Goal: Task Accomplishment & Management: Use online tool/utility

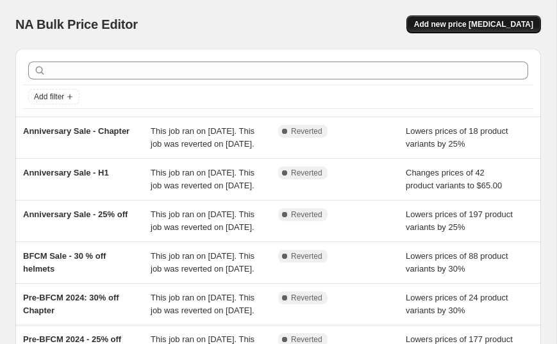
click at [456, 24] on span "Add new price change job" at bounding box center [473, 24] width 119 height 10
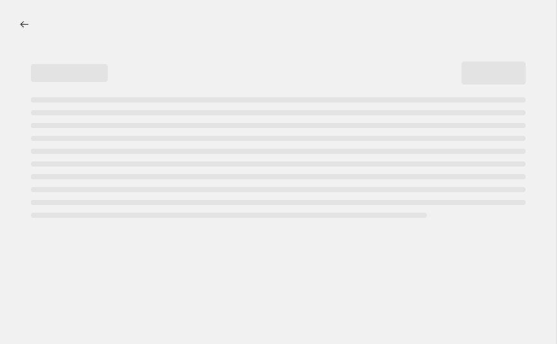
select select "percentage"
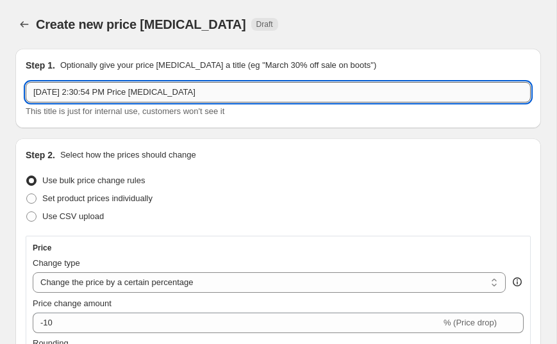
click at [251, 90] on input "Aug 21, 2025, 2:30:54 PM Price change job" at bounding box center [278, 92] width 505 height 21
type input "LDS"
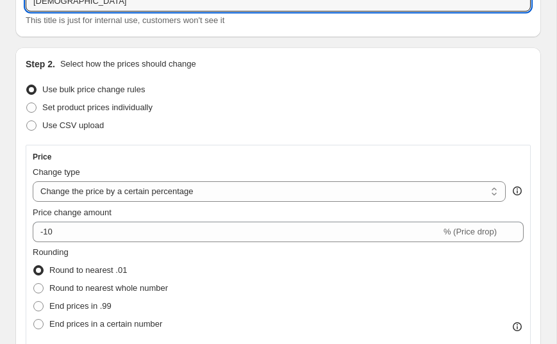
scroll to position [151, 0]
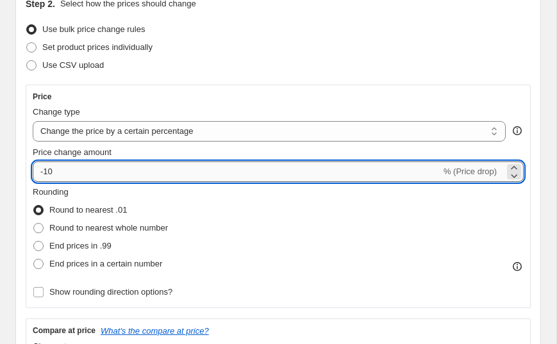
click at [133, 172] on input "-10" at bounding box center [237, 172] width 408 height 21
type input "-1"
type input "-25"
click at [177, 87] on div "Price Change type Change the price to a certain amount Change the price by a ce…" at bounding box center [278, 197] width 505 height 224
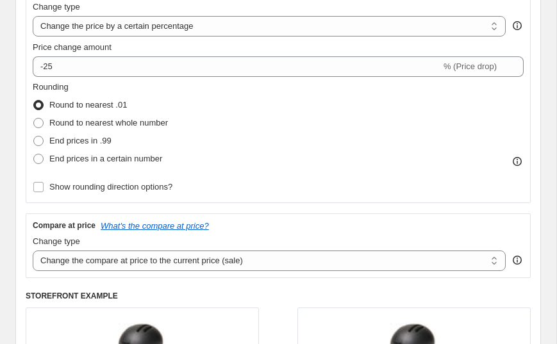
scroll to position [258, 0]
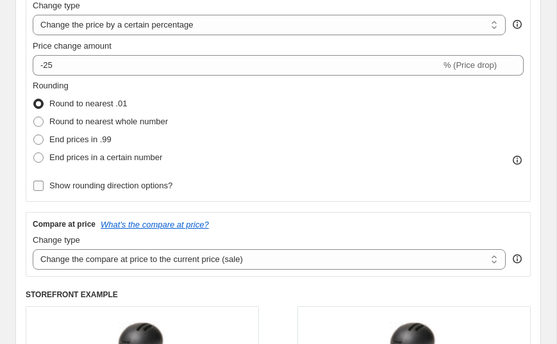
click at [66, 187] on span "Show rounding direction options?" at bounding box center [110, 186] width 123 height 10
click at [44, 187] on input "Show rounding direction options?" at bounding box center [38, 186] width 10 height 10
checkbox input "true"
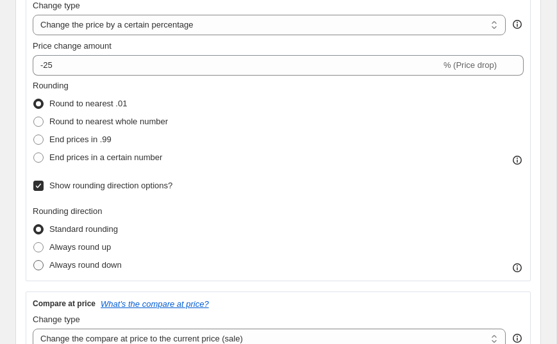
click at [85, 265] on span "Always round down" at bounding box center [85, 265] width 72 height 10
click at [34, 261] on input "Always round down" at bounding box center [33, 260] width 1 height 1
radio input "true"
click at [82, 122] on span "Round to nearest whole number" at bounding box center [108, 122] width 119 height 10
click at [34, 117] on input "Round to nearest whole number" at bounding box center [33, 117] width 1 height 1
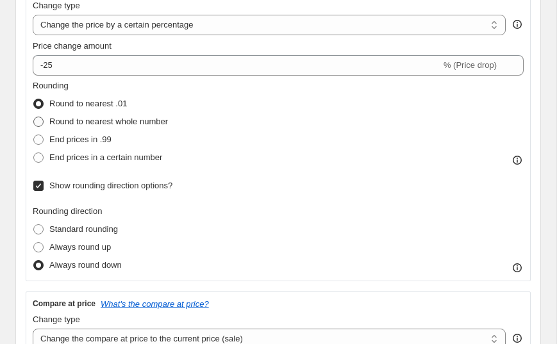
radio input "true"
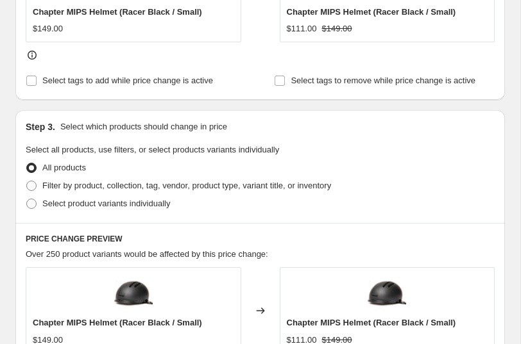
scroll to position [714, 0]
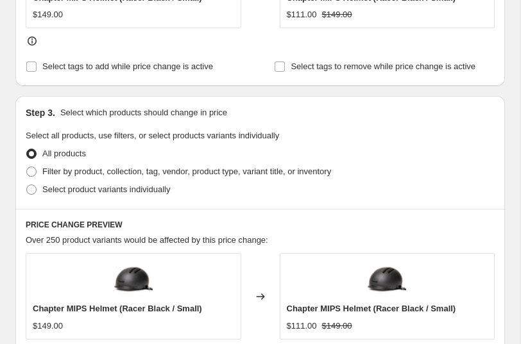
click at [449, 137] on fieldset "Select all products, use filters, or select products variants individually All …" at bounding box center [260, 163] width 469 height 69
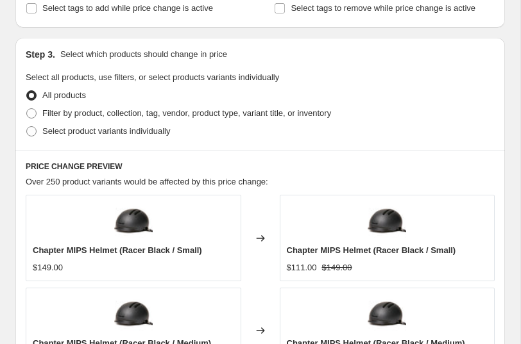
scroll to position [778, 0]
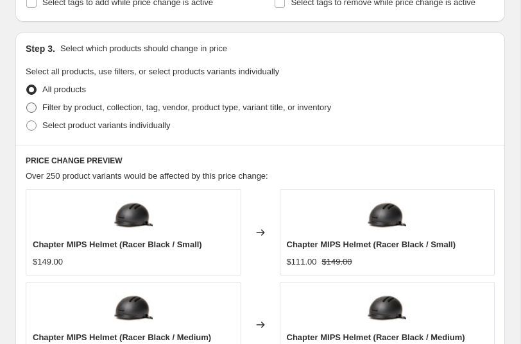
click at [206, 105] on span "Filter by product, collection, tag, vendor, product type, variant title, or inv…" at bounding box center [186, 108] width 288 height 10
click at [27, 103] on input "Filter by product, collection, tag, vendor, product type, variant title, or inv…" at bounding box center [26, 103] width 1 height 1
radio input "true"
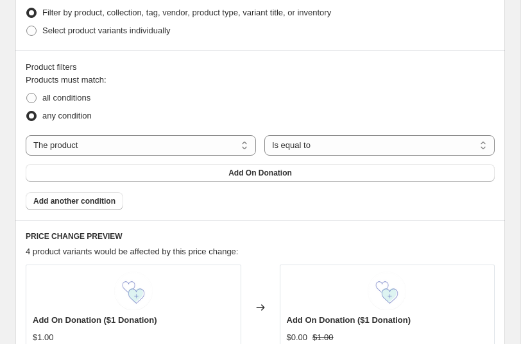
scroll to position [874, 0]
click at [294, 145] on select "Is equal to Is not equal to" at bounding box center [379, 145] width 230 height 21
click at [264, 135] on select "Is equal to Is not equal to" at bounding box center [379, 145] width 230 height 21
click at [297, 169] on button "Add On Donation" at bounding box center [260, 172] width 469 height 18
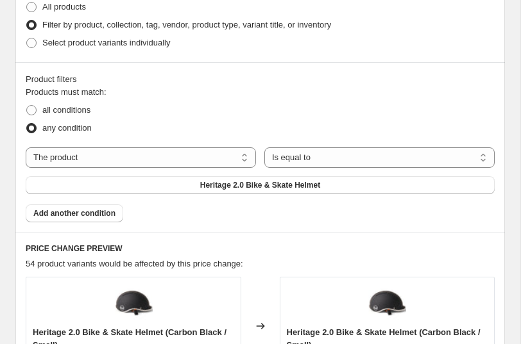
scroll to position [887, 0]
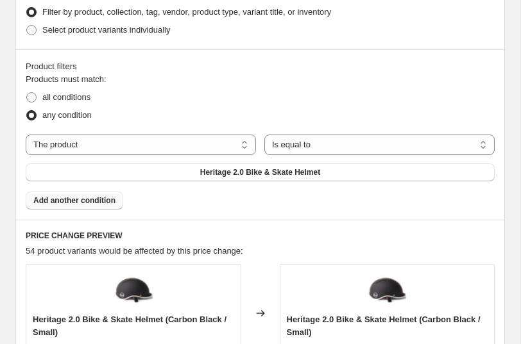
click at [98, 197] on span "Add another condition" at bounding box center [74, 201] width 82 height 10
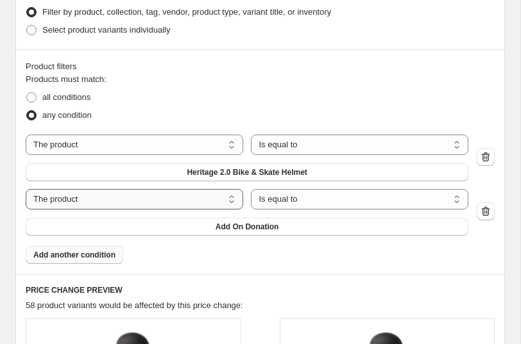
scroll to position [966, 0]
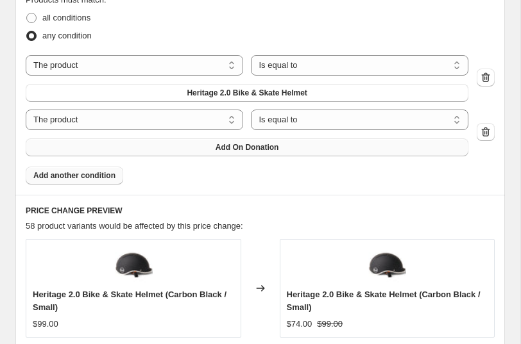
click at [260, 153] on button "Add On Donation" at bounding box center [247, 147] width 442 height 18
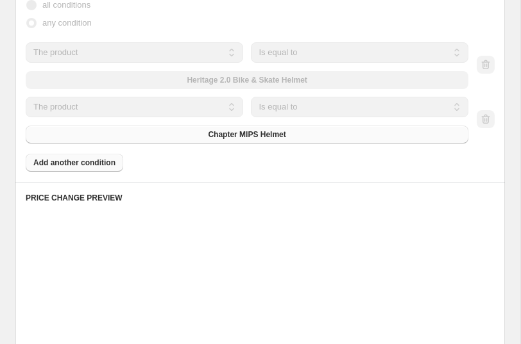
scroll to position [953, 0]
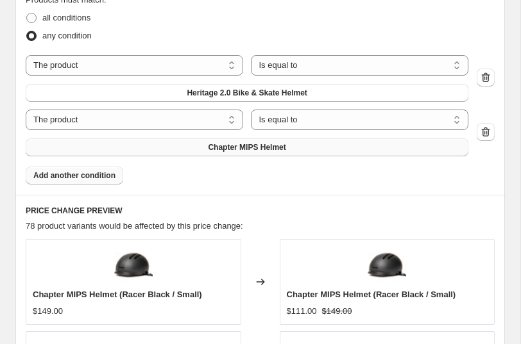
click at [96, 179] on span "Add another condition" at bounding box center [74, 176] width 82 height 10
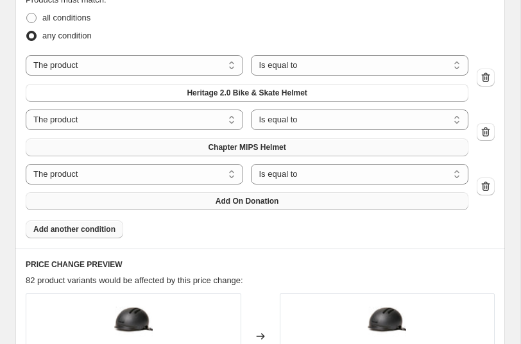
click at [271, 201] on span "Add On Donation" at bounding box center [246, 201] width 63 height 10
click at [97, 232] on span "Add another condition" at bounding box center [74, 229] width 82 height 10
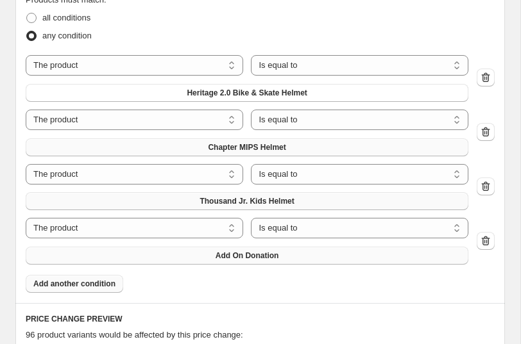
click at [247, 256] on span "Add On Donation" at bounding box center [246, 256] width 63 height 10
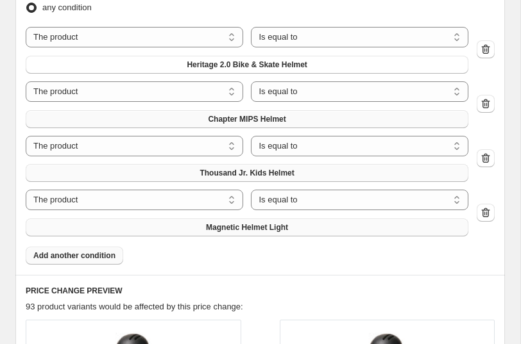
scroll to position [987, 0]
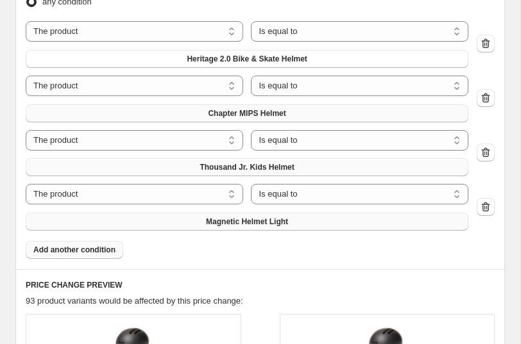
click at [97, 255] on button "Add another condition" at bounding box center [74, 250] width 97 height 18
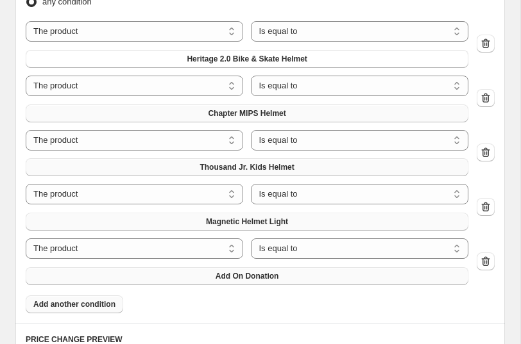
click at [266, 278] on span "Add On Donation" at bounding box center [246, 276] width 63 height 10
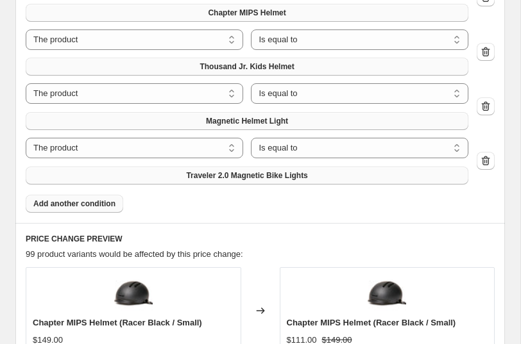
scroll to position [1089, 0]
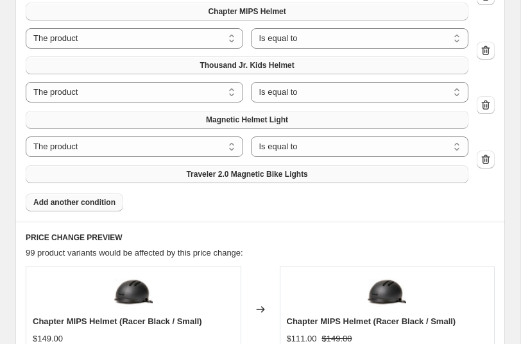
click at [105, 208] on button "Add another condition" at bounding box center [74, 203] width 97 height 18
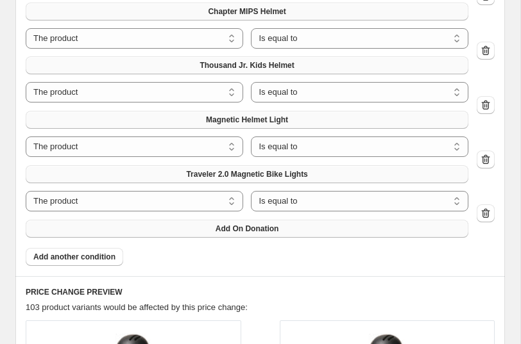
click at [242, 224] on span "Add On Donation" at bounding box center [246, 229] width 63 height 10
click at [90, 259] on span "Add another condition" at bounding box center [74, 257] width 82 height 10
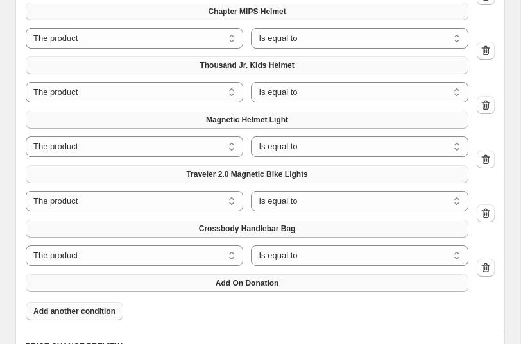
click at [233, 282] on span "Add On Donation" at bounding box center [246, 283] width 63 height 10
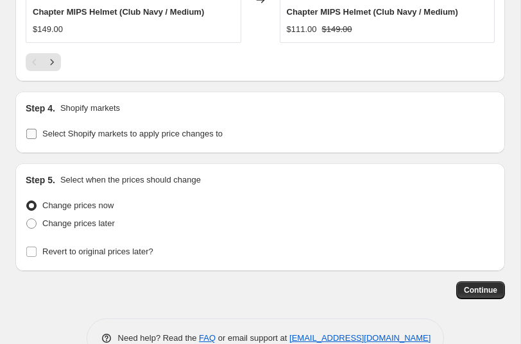
scroll to position [1877, 0]
click at [207, 129] on span "Select Shopify markets to apply price changes to" at bounding box center [132, 134] width 180 height 10
click at [37, 129] on input "Select Shopify markets to apply price changes to" at bounding box center [31, 134] width 10 height 10
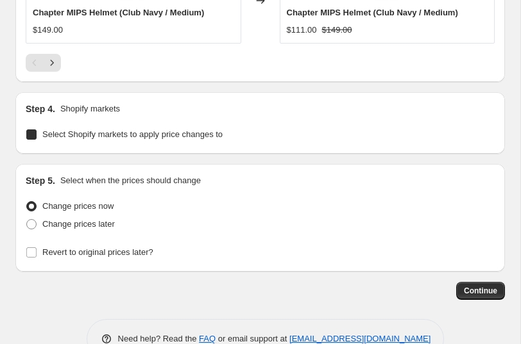
checkbox input "true"
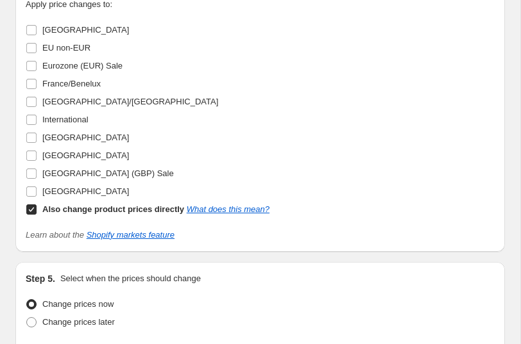
scroll to position [2035, 0]
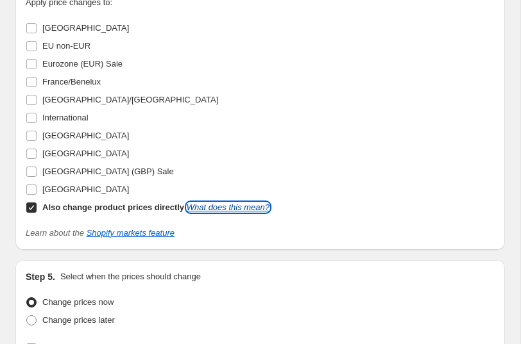
click at [258, 206] on link "What does this mean?" at bounding box center [228, 208] width 83 height 10
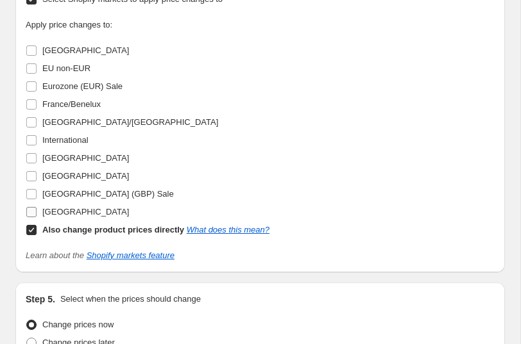
click at [59, 215] on span "United States" at bounding box center [85, 212] width 87 height 10
click at [37, 215] on input "United States" at bounding box center [31, 212] width 10 height 10
checkbox input "true"
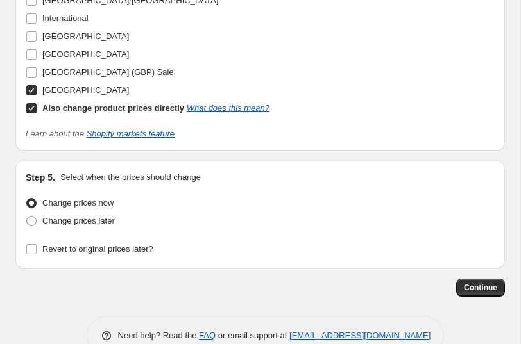
scroll to position [2158, 0]
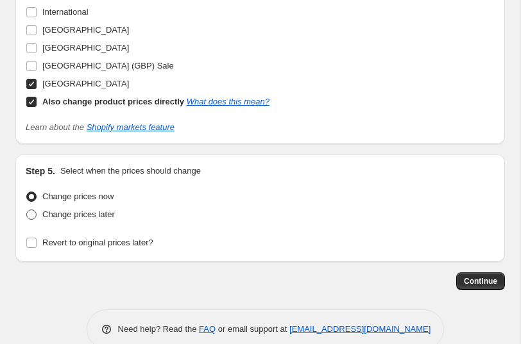
click at [78, 222] on label "Change prices later" at bounding box center [70, 215] width 89 height 18
click at [27, 210] on input "Change prices later" at bounding box center [26, 210] width 1 height 1
radio input "true"
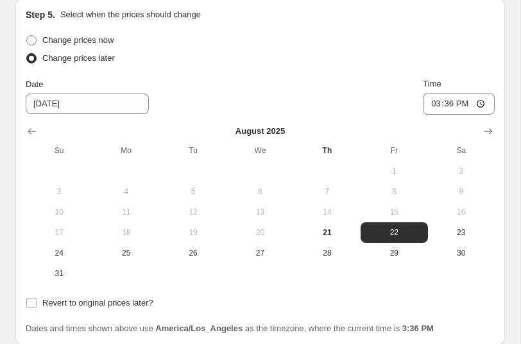
scroll to position [2315, 0]
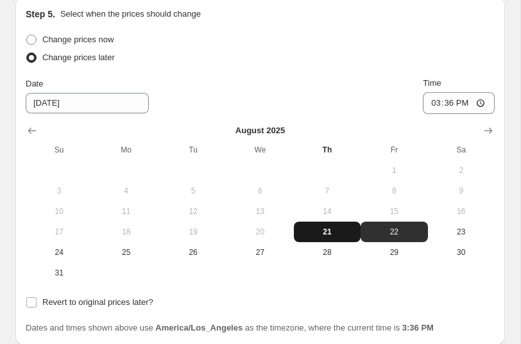
click at [328, 227] on span "21" at bounding box center [327, 232] width 56 height 10
type input "8/21/2025"
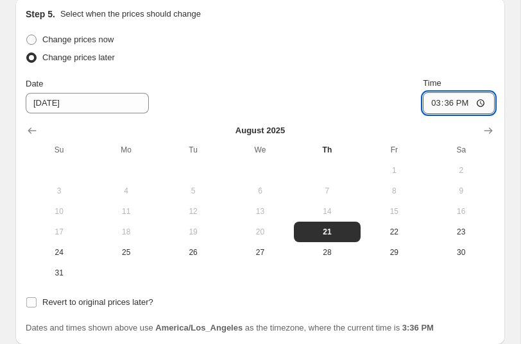
click at [429, 104] on input "15:36" at bounding box center [458, 103] width 72 height 22
type input "23:50"
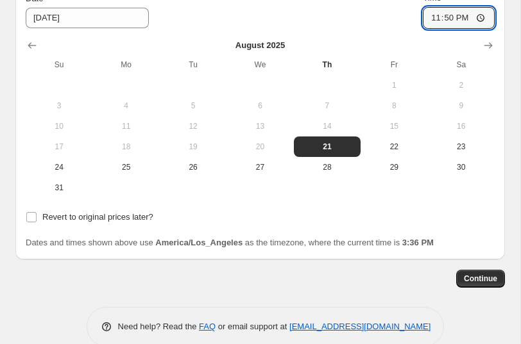
scroll to position [2422, 0]
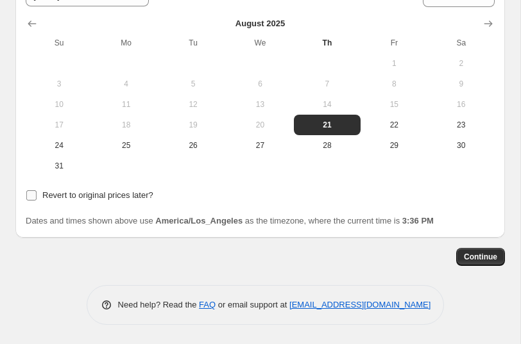
click at [143, 201] on span "Revert to original prices later?" at bounding box center [97, 195] width 111 height 13
click at [37, 201] on input "Revert to original prices later?" at bounding box center [31, 195] width 10 height 10
checkbox input "true"
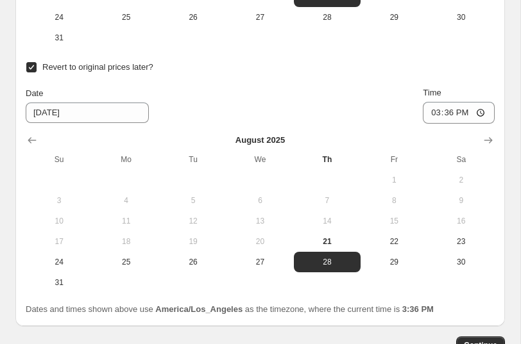
scroll to position [2550, 0]
click at [485, 144] on icon "Show next month, September 2025" at bounding box center [487, 141] width 13 height 13
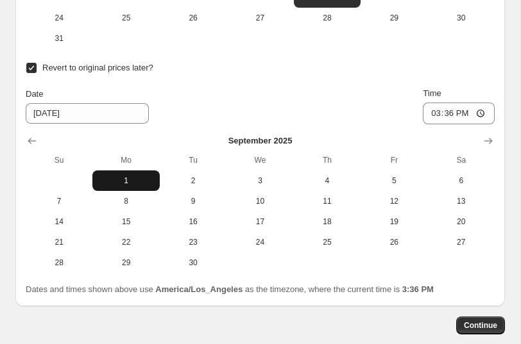
click at [135, 184] on span "1" at bounding box center [125, 181] width 56 height 10
type input "9/1/2025"
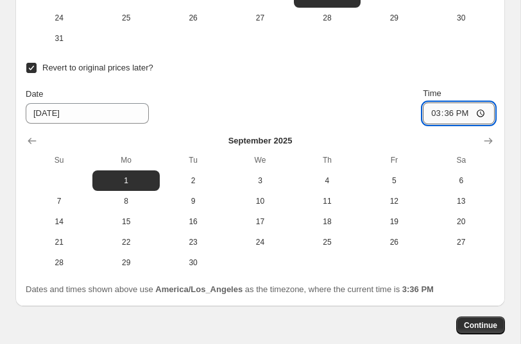
click at [427, 114] on input "15:36" at bounding box center [458, 114] width 72 height 22
type input "23:50"
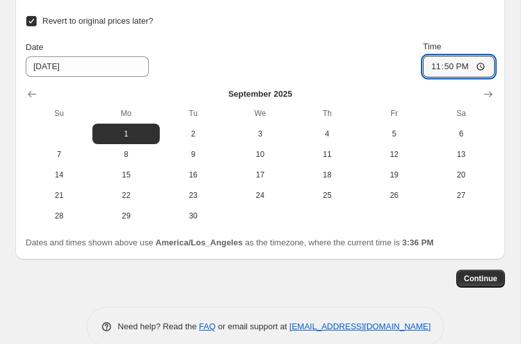
scroll to position [2619, 0]
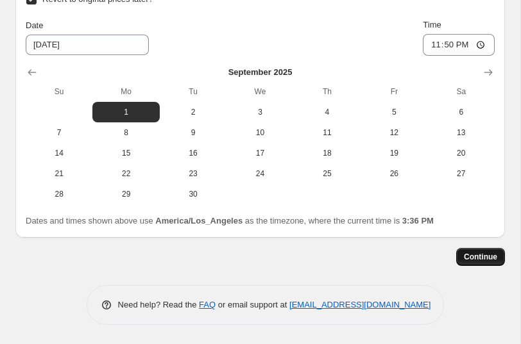
click at [481, 260] on span "Continue" at bounding box center [479, 257] width 33 height 10
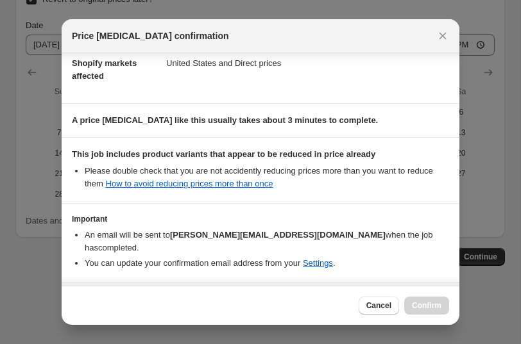
scroll to position [240, 0]
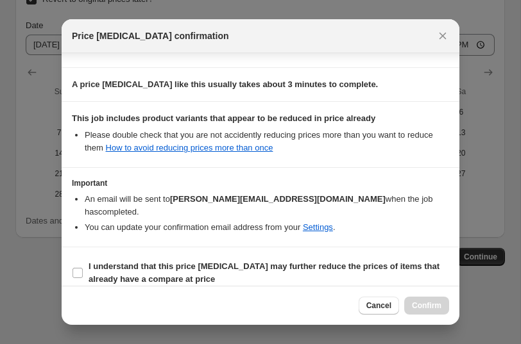
click at [284, 154] on li "Please double check that you are not accidently reducing prices more than you w…" at bounding box center [267, 142] width 364 height 26
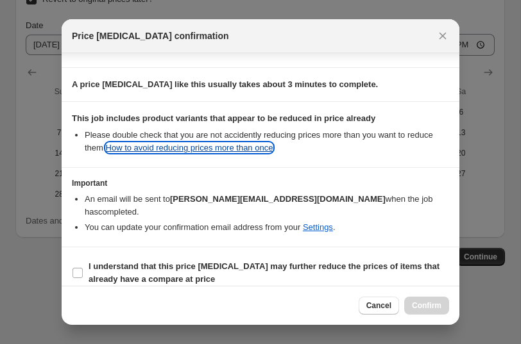
click at [273, 146] on link "How to avoid reducing prices more than once" at bounding box center [189, 148] width 167 height 10
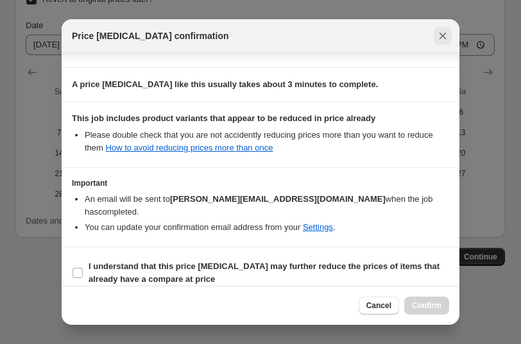
click at [445, 40] on icon "Close" at bounding box center [442, 35] width 13 height 13
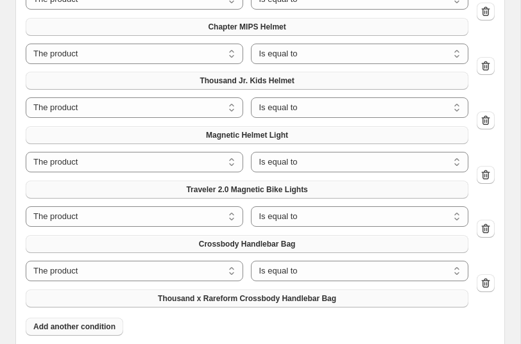
scroll to position [1180, 0]
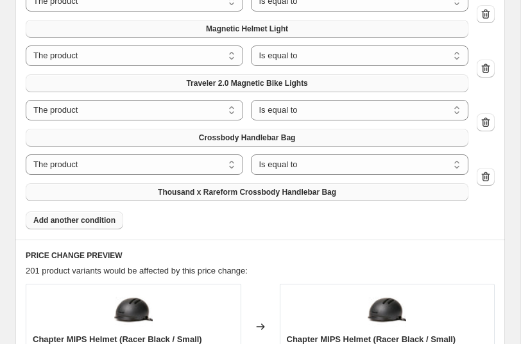
click at [97, 225] on span "Add another condition" at bounding box center [74, 220] width 82 height 10
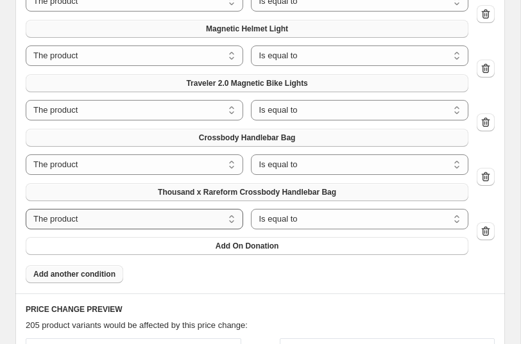
click at [104, 217] on select "The product The product's collection The product's tag The product's vendor The…" at bounding box center [134, 219] width 217 height 21
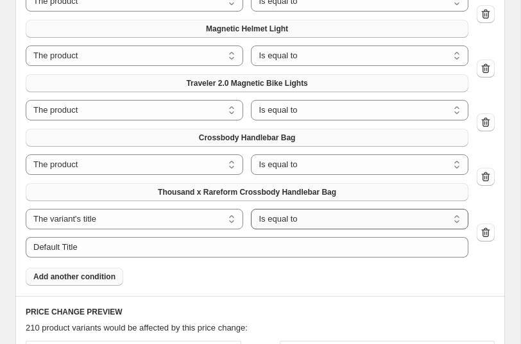
click at [311, 220] on select "Is equal to Is not equal to Contains" at bounding box center [359, 219] width 217 height 21
click at [280, 213] on select "Is equal to Is not equal to Contains" at bounding box center [359, 219] width 217 height 21
click at [251, 209] on select "Is equal to Is not equal to Contains" at bounding box center [359, 219] width 217 height 21
click at [95, 222] on select "The product The product's collection The product's tag The product's vendor The…" at bounding box center [134, 219] width 217 height 21
select select "product"
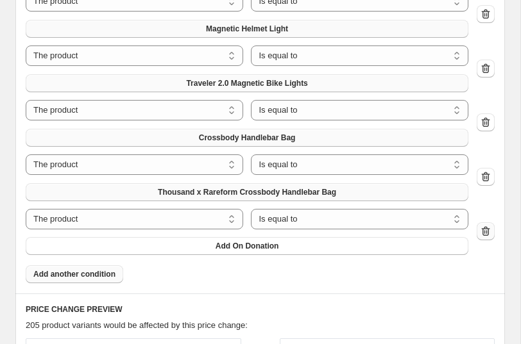
click at [484, 230] on icon "button" at bounding box center [485, 231] width 13 height 13
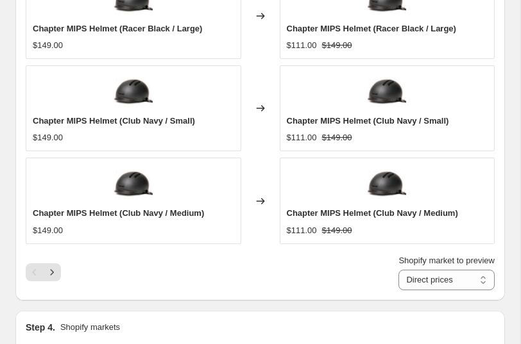
scroll to position [1681, 0]
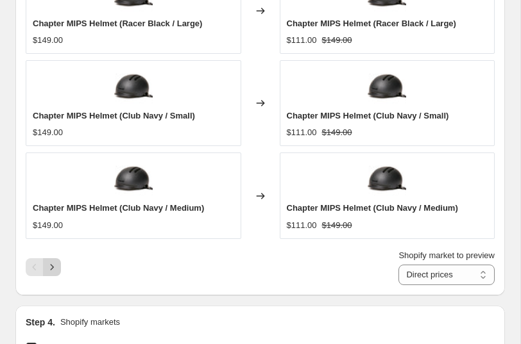
click at [53, 264] on icon "Next" at bounding box center [52, 267] width 13 height 13
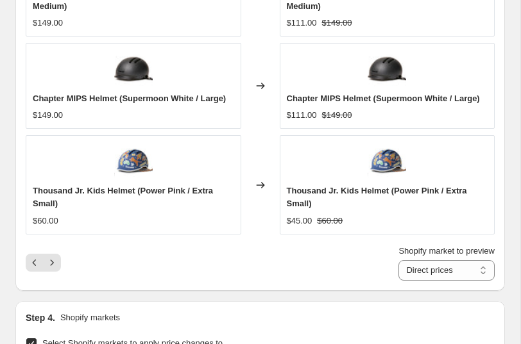
scroll to position [1751, 0]
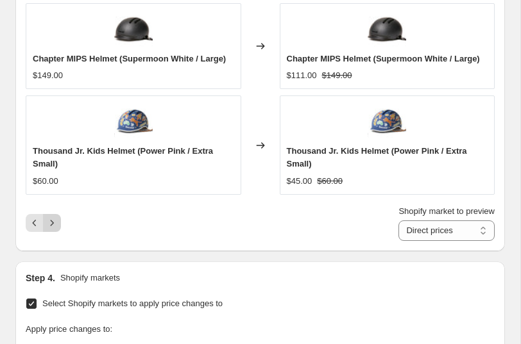
click at [52, 222] on icon "Next" at bounding box center [52, 223] width 13 height 13
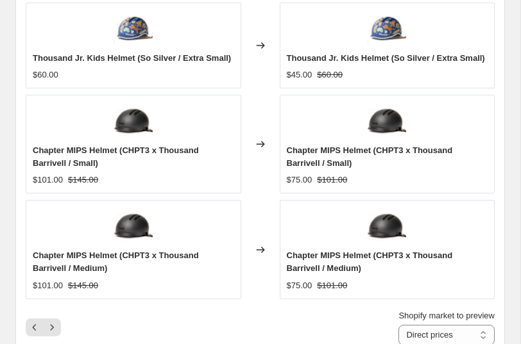
scroll to position [1745, 0]
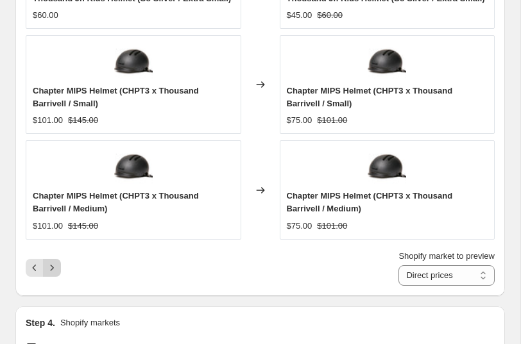
click at [59, 277] on button "Next" at bounding box center [52, 268] width 18 height 18
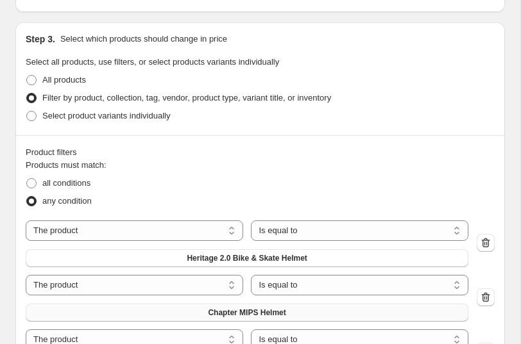
scroll to position [796, 0]
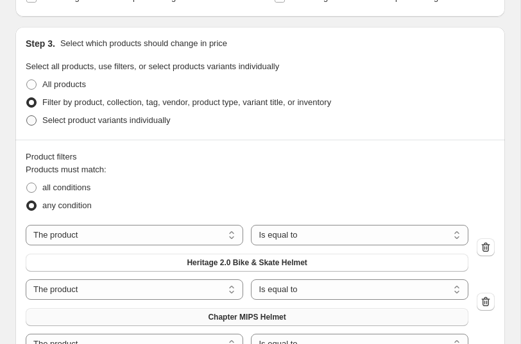
click at [132, 122] on span "Select product variants individually" at bounding box center [106, 120] width 128 height 10
click at [27, 116] on input "Select product variants individually" at bounding box center [26, 115] width 1 height 1
radio input "true"
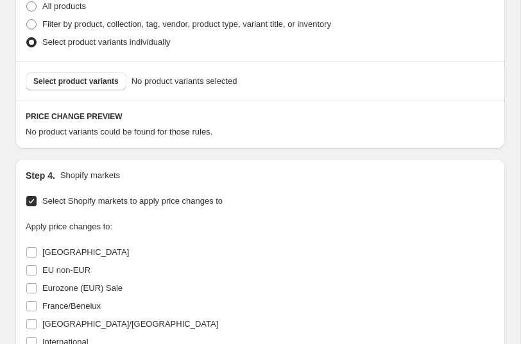
scroll to position [878, 0]
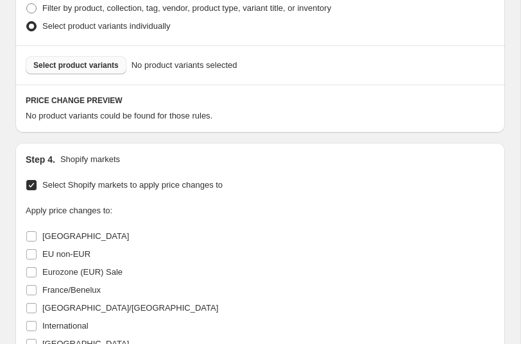
click at [103, 64] on span "Select product variants" at bounding box center [75, 65] width 85 height 10
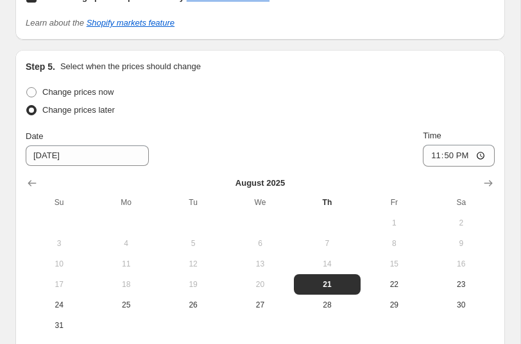
scroll to position [2161, 0]
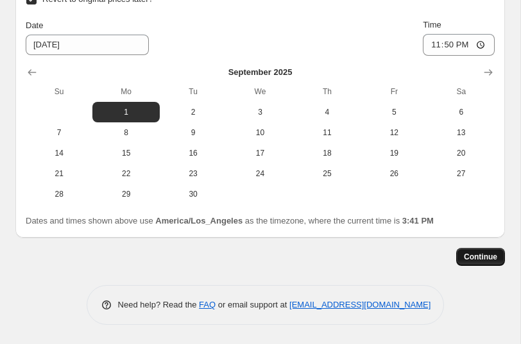
click at [474, 257] on span "Continue" at bounding box center [479, 257] width 33 height 10
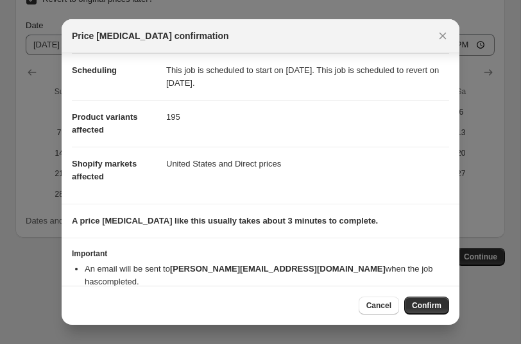
scroll to position [121, 0]
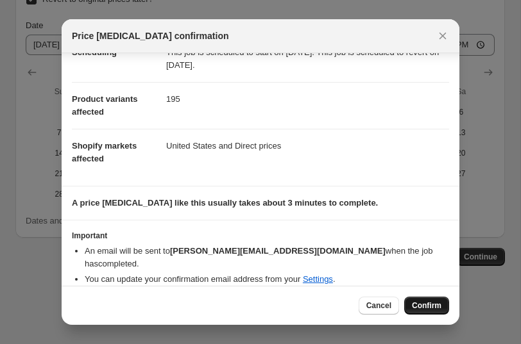
click at [436, 304] on span "Confirm" at bounding box center [426, 306] width 29 height 10
type input "LDS"
